Goal: Task Accomplishment & Management: Manage account settings

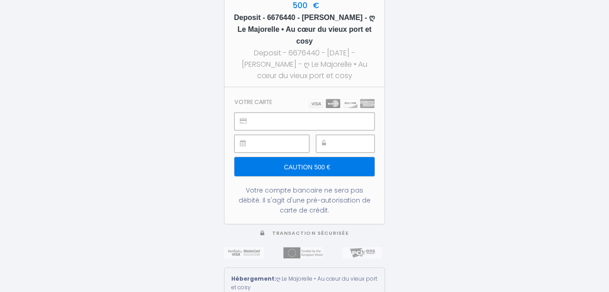
click at [363, 12] on h5 "Deposit - 6676440 - Gerd Gustav Batereau-Neumann - ღ Le Majorelle • Au cœur du …" at bounding box center [305, 29] width 144 height 35
click at [325, 12] on h5 "Deposit - 6676440 - Gerd Gustav Batereau-Neumann - ღ Le Majorelle • Au cœur du …" at bounding box center [305, 29] width 144 height 35
copy h5 "Gustav"
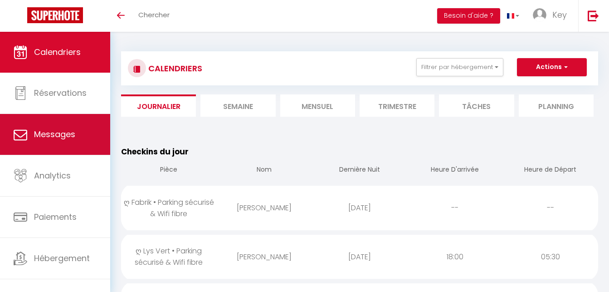
scroll to position [93, 0]
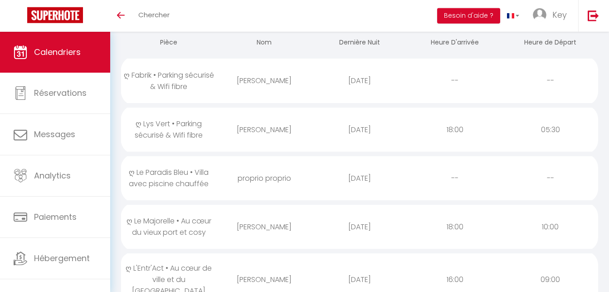
scroll to position [253, 0]
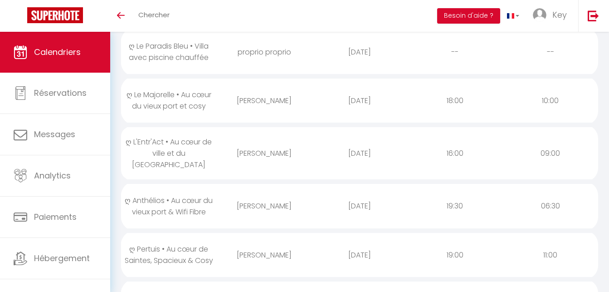
click at [257, 97] on div "[PERSON_NAME]" at bounding box center [263, 100] width 95 height 29
select select "1"
select select "0"
select select "1"
select select
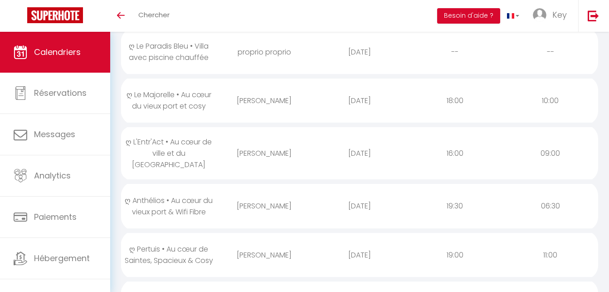
select select
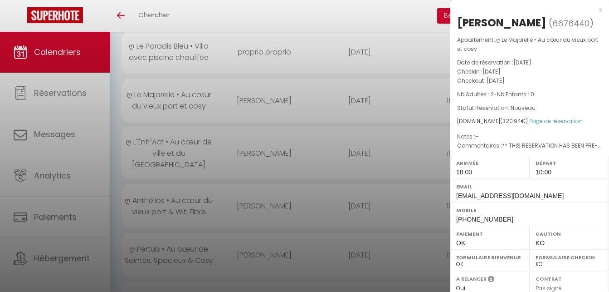
click at [257, 97] on div at bounding box center [304, 146] width 609 height 292
